Goal: Find specific page/section: Find specific page/section

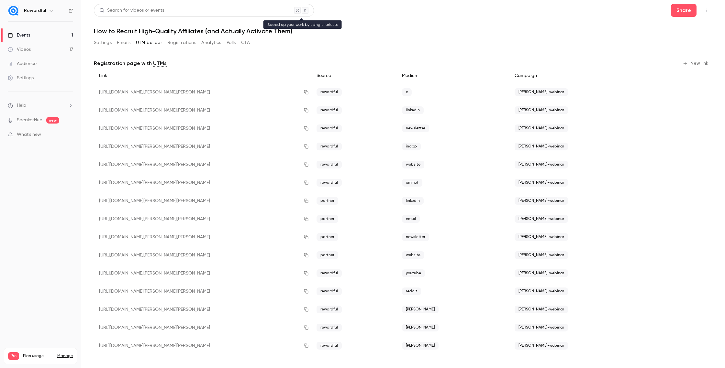
scroll to position [1, 0]
click at [57, 34] on link "Events 1" at bounding box center [40, 35] width 81 height 14
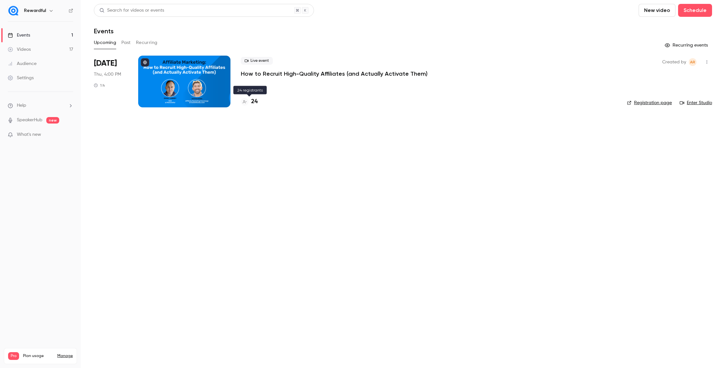
click at [252, 101] on h4 "24" at bounding box center [254, 101] width 6 height 9
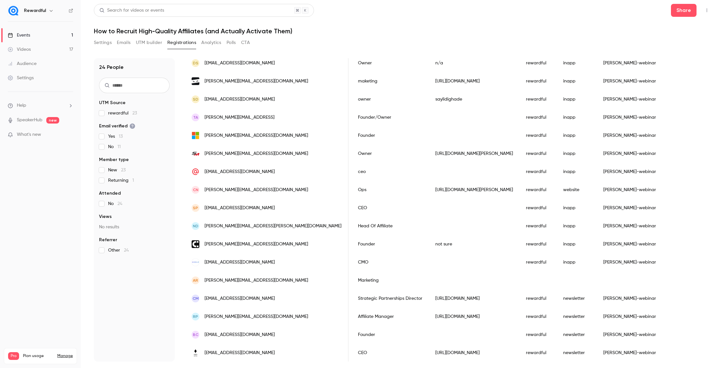
scroll to position [198, 0]
